Goal: Information Seeking & Learning: Learn about a topic

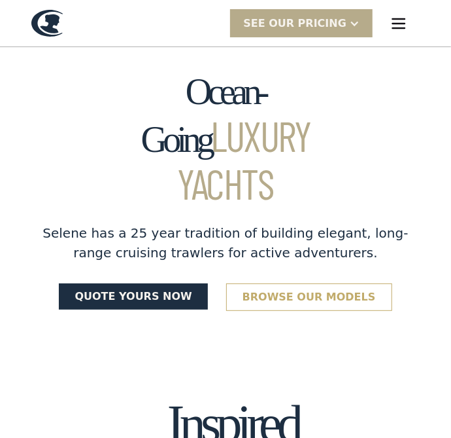
click at [343, 283] on link "Browse our models" at bounding box center [309, 296] width 166 height 27
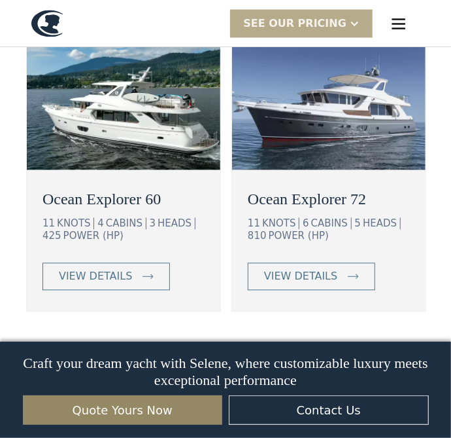
scroll to position [2383, 0]
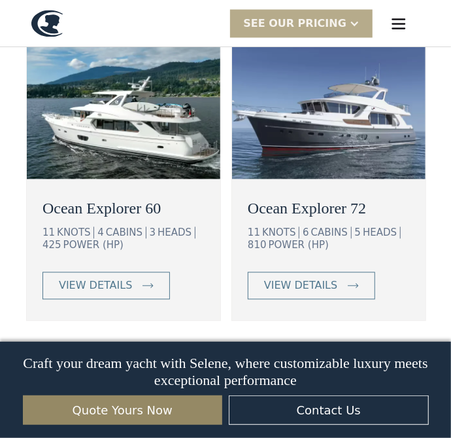
click at [79, 355] on img at bounding box center [70, 364] width 18 height 18
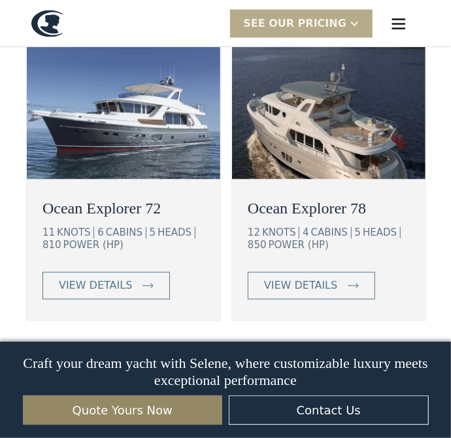
click at [71, 355] on img at bounding box center [70, 364] width 18 height 18
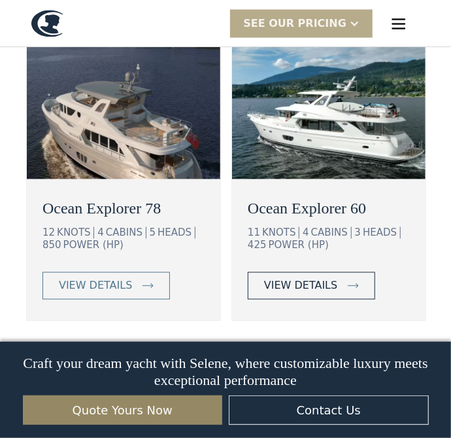
click at [322, 277] on div "view details" at bounding box center [300, 285] width 73 height 16
click at [301, 277] on div "view details" at bounding box center [300, 285] width 73 height 16
click at [381, 124] on img at bounding box center [329, 103] width 194 height 150
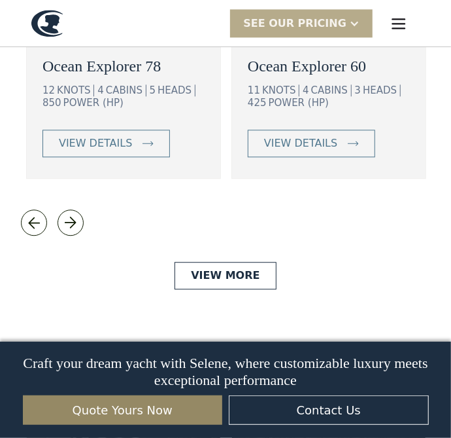
scroll to position [2506, 0]
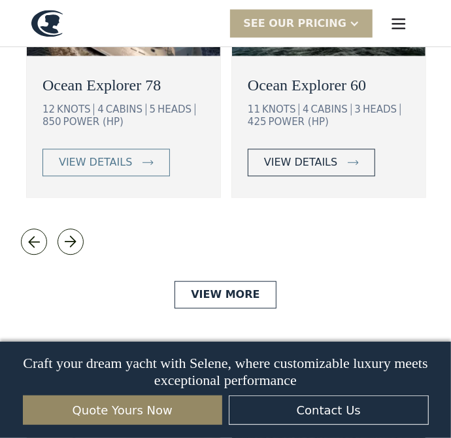
click at [326, 154] on div "view details" at bounding box center [300, 162] width 73 height 16
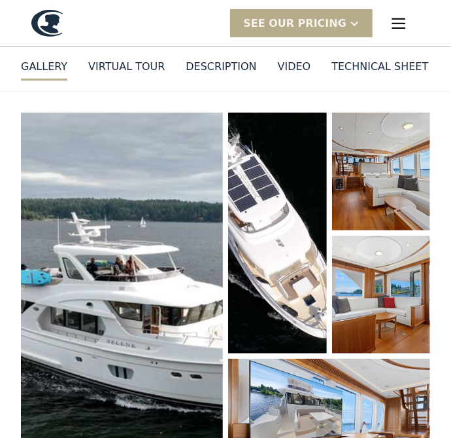
scroll to position [108, 0]
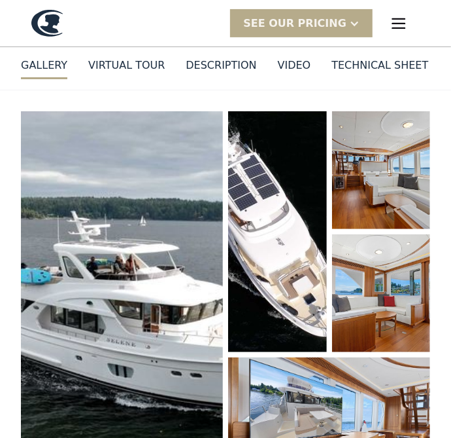
click at [121, 66] on div "VIRTUAL TOUR" at bounding box center [126, 66] width 77 height 16
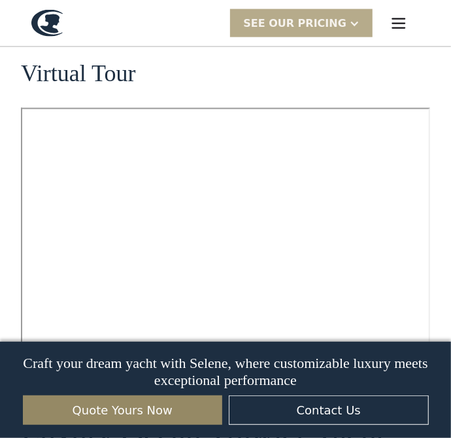
scroll to position [599, 0]
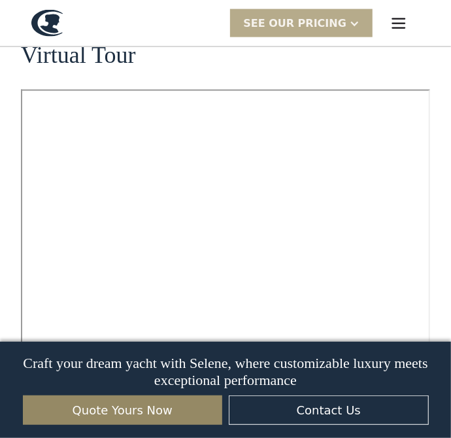
scroll to position [108, 0]
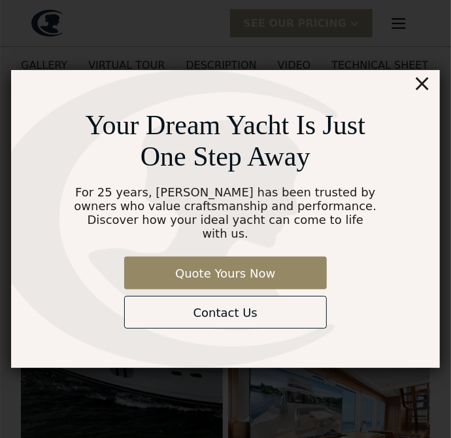
click at [431, 91] on div "×" at bounding box center [422, 83] width 19 height 26
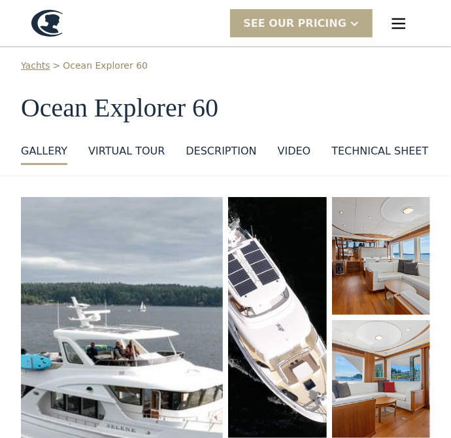
scroll to position [17, 0]
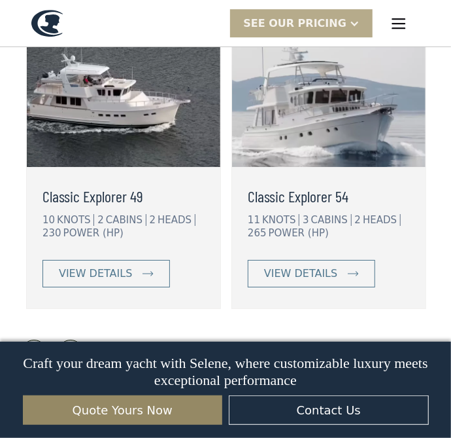
scroll to position [2914, 0]
click at [73, 343] on img at bounding box center [70, 352] width 18 height 18
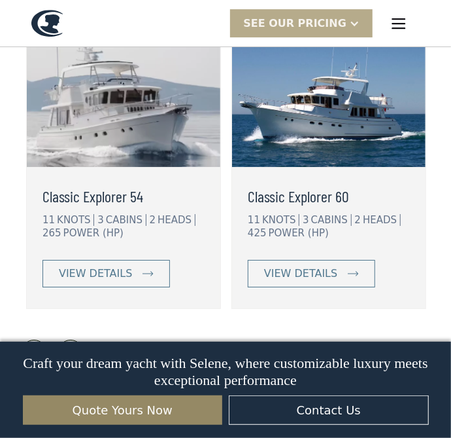
click at [72, 343] on img at bounding box center [70, 352] width 18 height 18
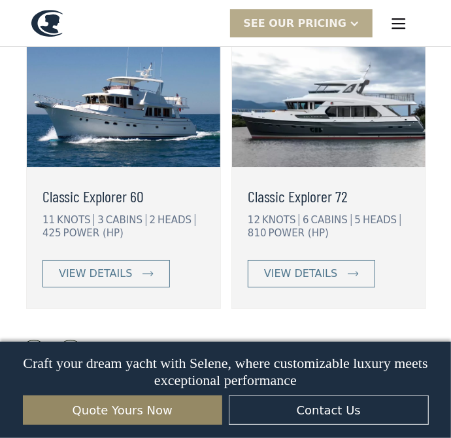
click at [73, 340] on link at bounding box center [71, 353] width 26 height 26
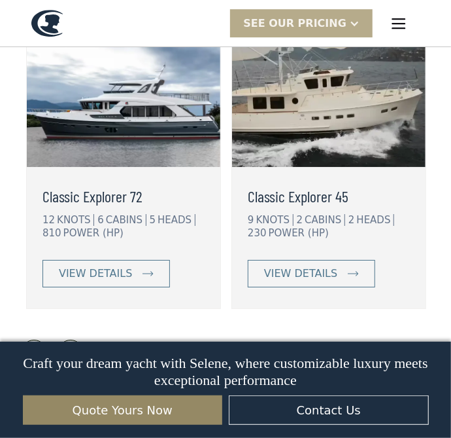
click at [35, 343] on img at bounding box center [34, 352] width 18 height 18
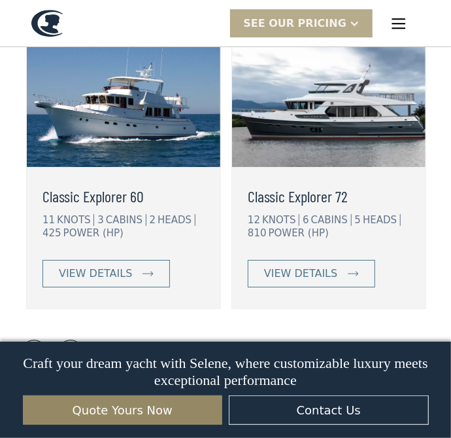
click at [34, 340] on link at bounding box center [34, 353] width 26 height 26
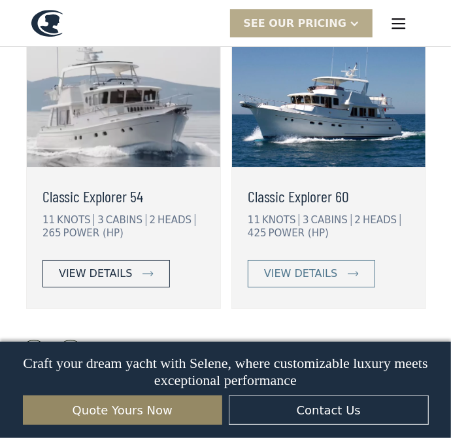
click at [90, 266] on div "view details" at bounding box center [95, 274] width 73 height 16
click at [127, 260] on link "view details" at bounding box center [107, 273] width 128 height 27
click at [118, 184] on h3 "Classic Explorer 54" at bounding box center [121, 196] width 157 height 24
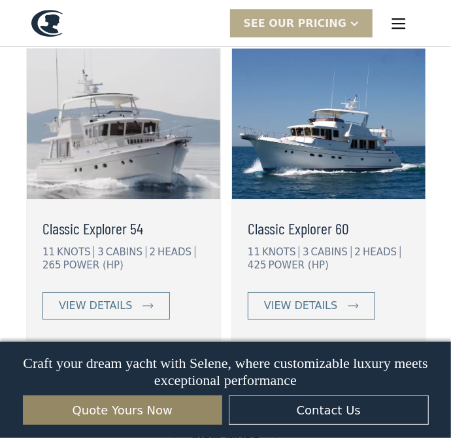
scroll to position [2884, 0]
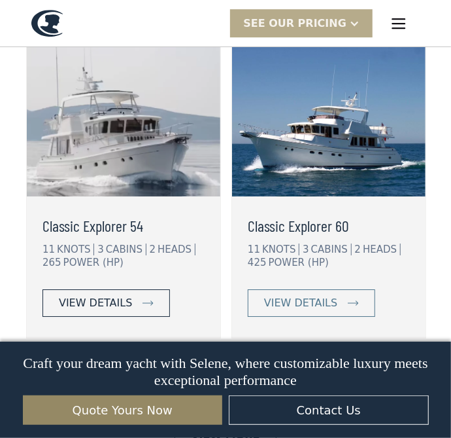
click at [130, 289] on link "view details" at bounding box center [107, 302] width 128 height 27
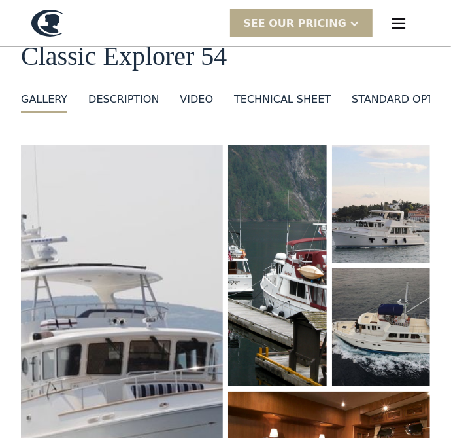
scroll to position [67, 0]
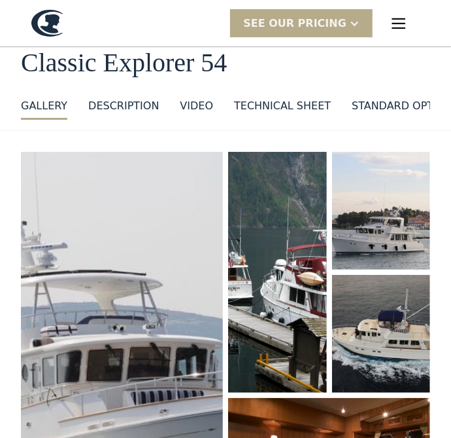
click at [109, 247] on img "open lightbox" at bounding box center [122, 351] width 202 height 398
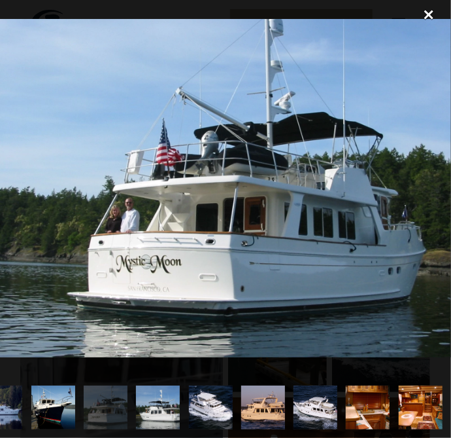
scroll to position [0, 767]
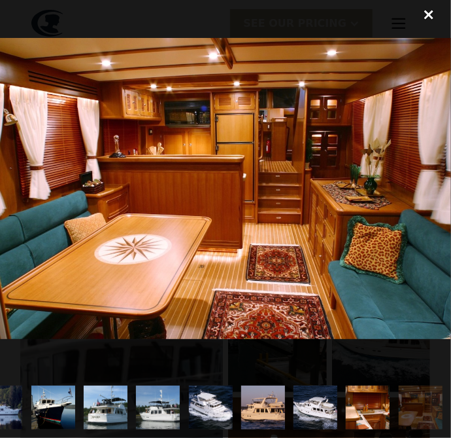
click at [437, 12] on div "close lightbox" at bounding box center [429, 14] width 44 height 29
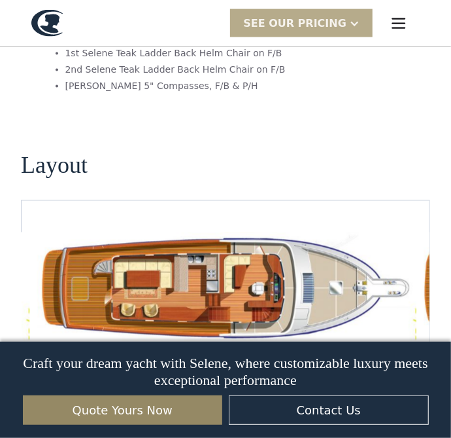
scroll to position [2217, 0]
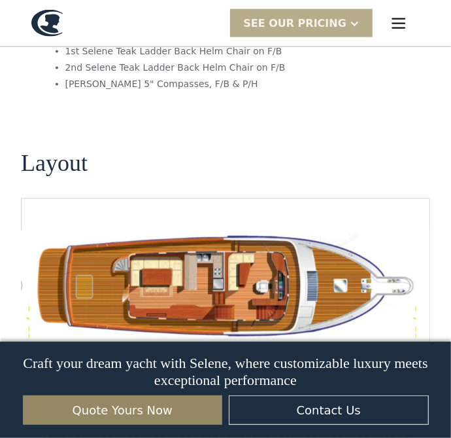
click at [311, 284] on div "No items found." at bounding box center [226, 286] width 410 height 177
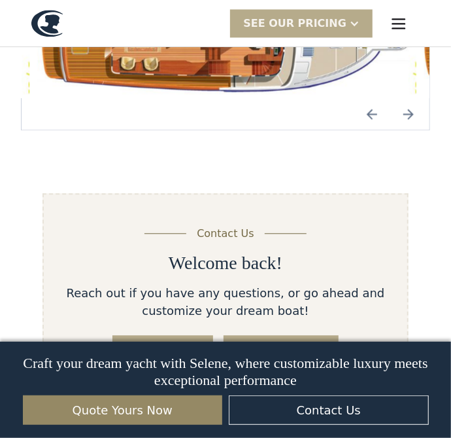
scroll to position [2449, 0]
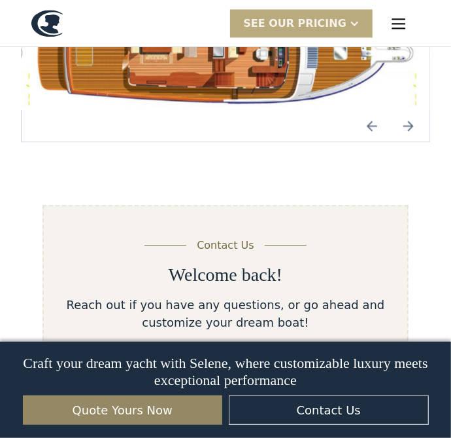
click at [362, 18] on div "SEE Our Pricing" at bounding box center [301, 23] width 143 height 28
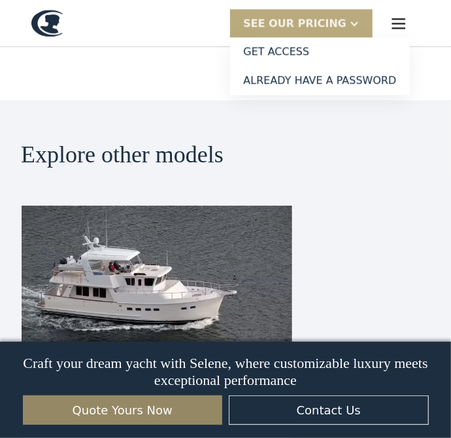
scroll to position [2817, 0]
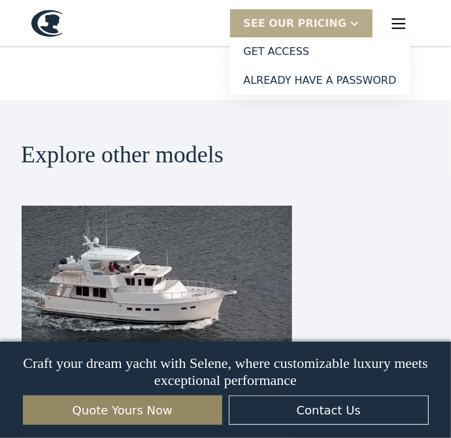
click at [351, 246] on div "Classic Explorer 49 10 KNOTS 2 CABINS 2 HEADS 230 POWER (HP) view details" at bounding box center [226, 351] width 410 height 293
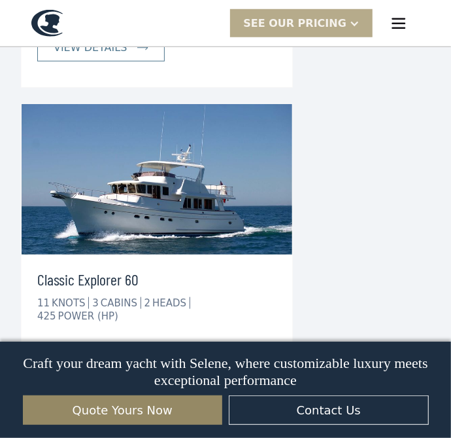
scroll to position [3525, 0]
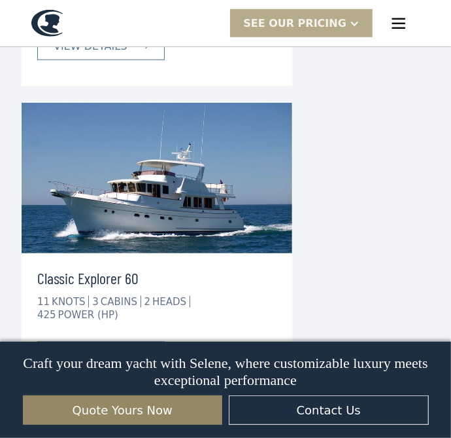
click at [107, 347] on div "view details" at bounding box center [90, 355] width 73 height 16
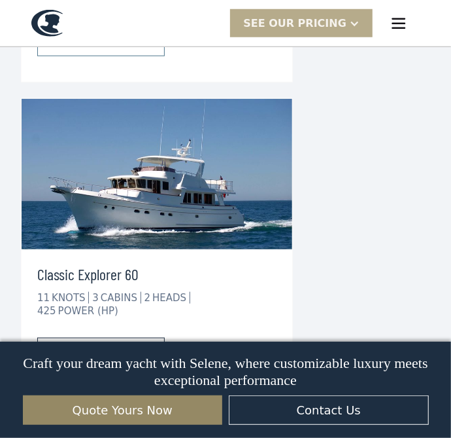
scroll to position [3567, 0]
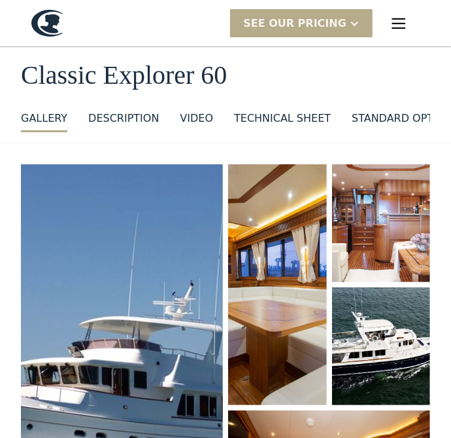
scroll to position [57, 0]
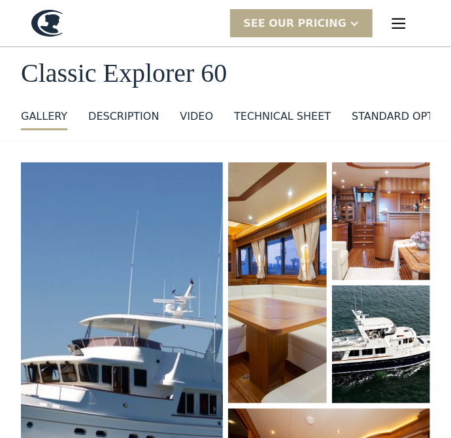
click at [128, 283] on img "open lightbox" at bounding box center [122, 352] width 202 height 381
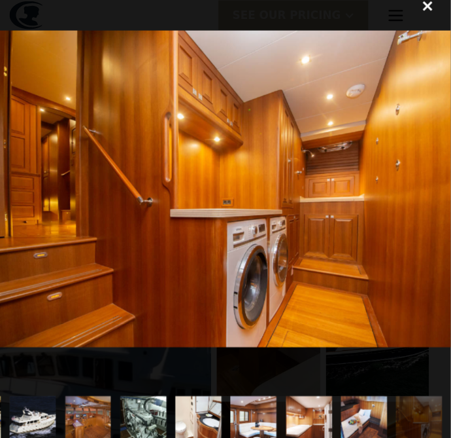
scroll to position [75, 0]
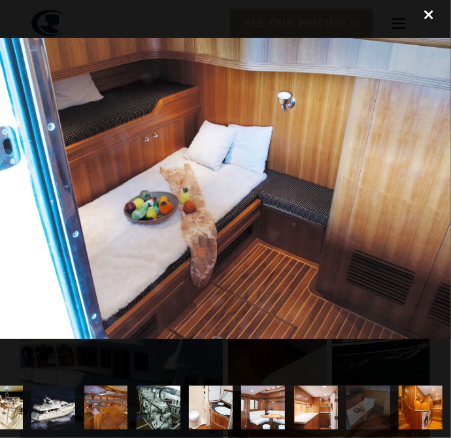
click at [427, 406] on img "show item 19 of 19" at bounding box center [420, 407] width 65 height 44
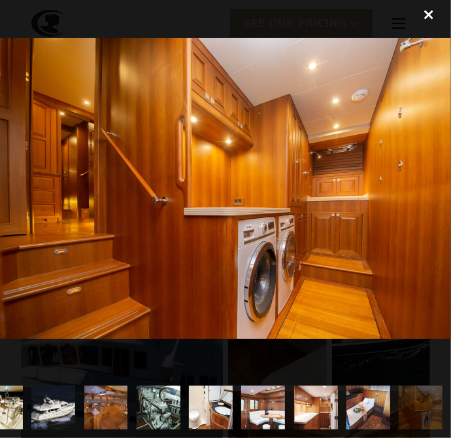
click at [431, 16] on div "close lightbox" at bounding box center [429, 14] width 44 height 29
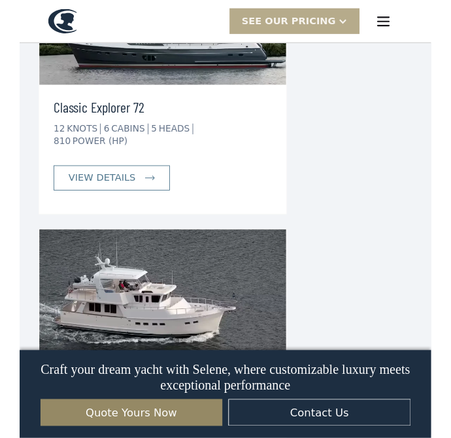
scroll to position [3293, 0]
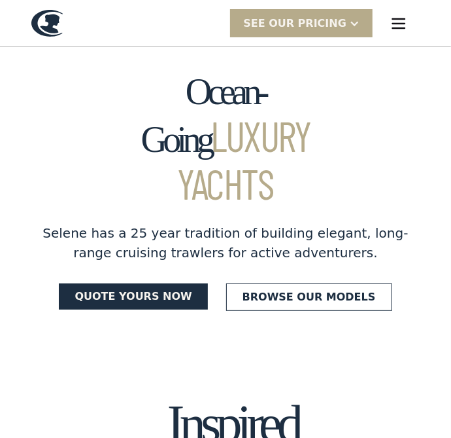
click at [405, 24] on img "menu" at bounding box center [399, 23] width 18 height 18
click at [399, 22] on img "menu" at bounding box center [399, 23] width 18 height 18
click at [407, 20] on img "menu" at bounding box center [399, 23] width 18 height 18
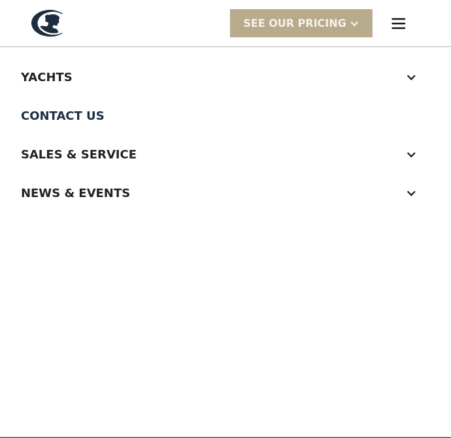
click at [411, 160] on div "Sales & Service" at bounding box center [226, 154] width 410 height 39
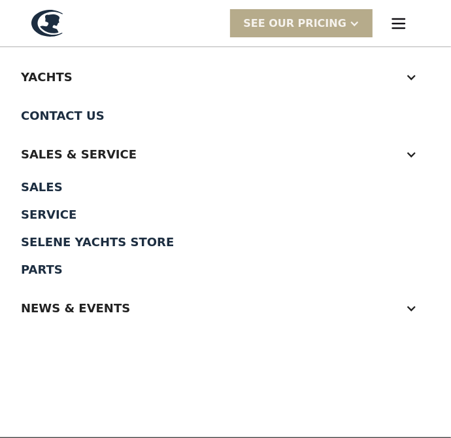
click at [412, 318] on div "News & EVENTS" at bounding box center [226, 308] width 410 height 39
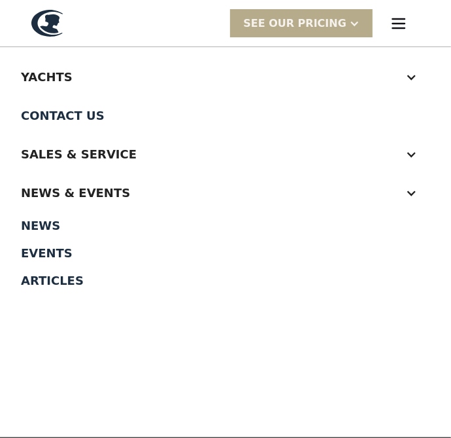
click at [417, 157] on div at bounding box center [412, 155] width 12 height 12
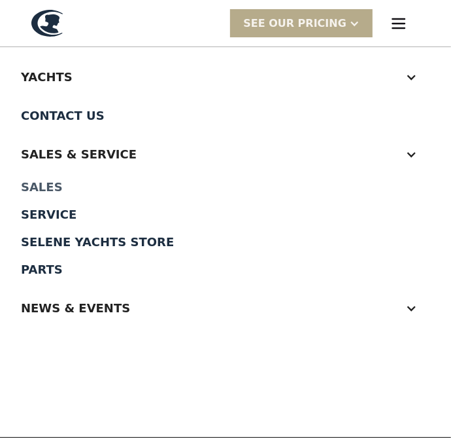
click at [33, 189] on div "Sales" at bounding box center [226, 187] width 410 height 12
click at [406, 29] on img "menu" at bounding box center [399, 23] width 18 height 18
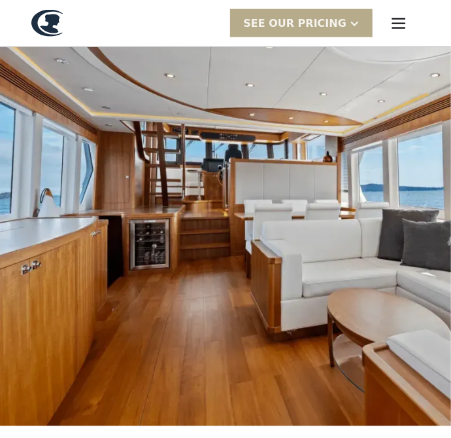
scroll to position [518, 0]
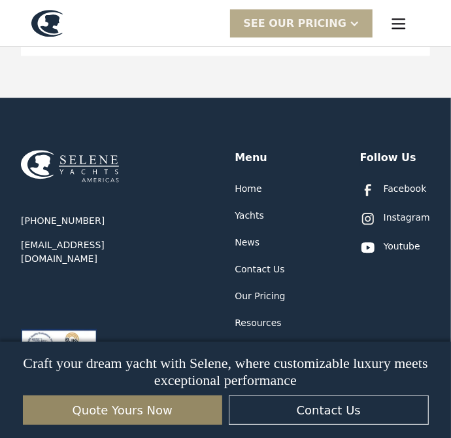
scroll to position [2591, 0]
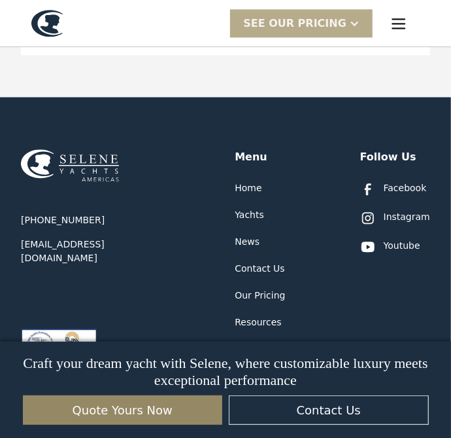
click at [272, 301] on div "Our Pricing" at bounding box center [260, 296] width 50 height 14
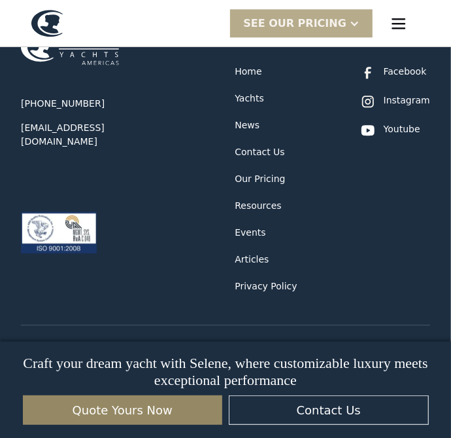
scroll to position [2727, 0]
